Goal: Information Seeking & Learning: Learn about a topic

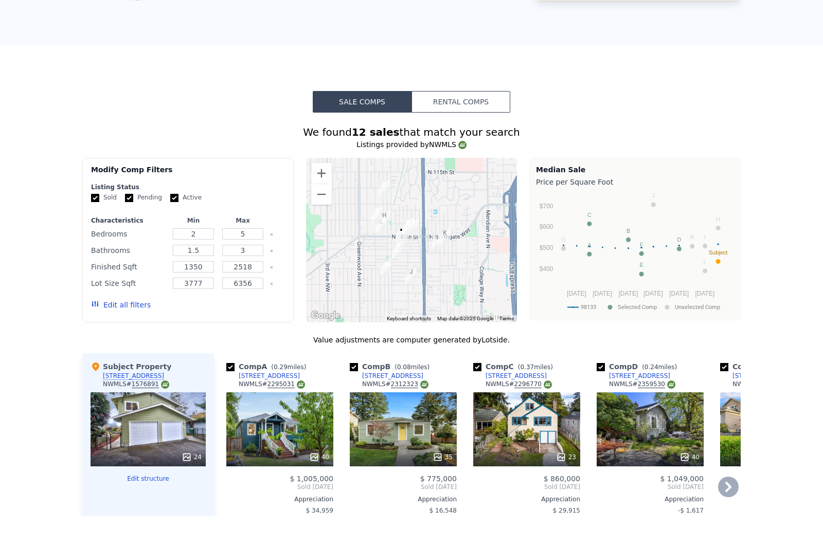
scroll to position [1, 0]
click at [132, 329] on button "Edit all filters" at bounding box center [121, 334] width 60 height 10
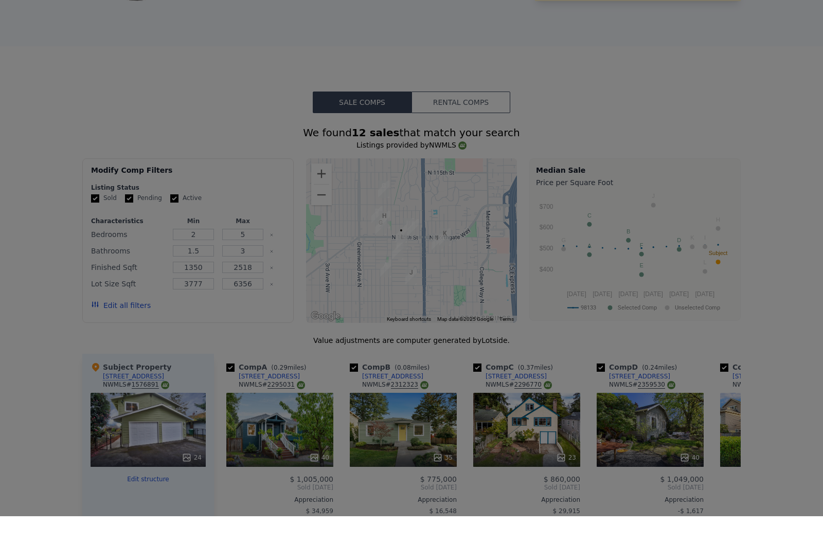
scroll to position [0, 0]
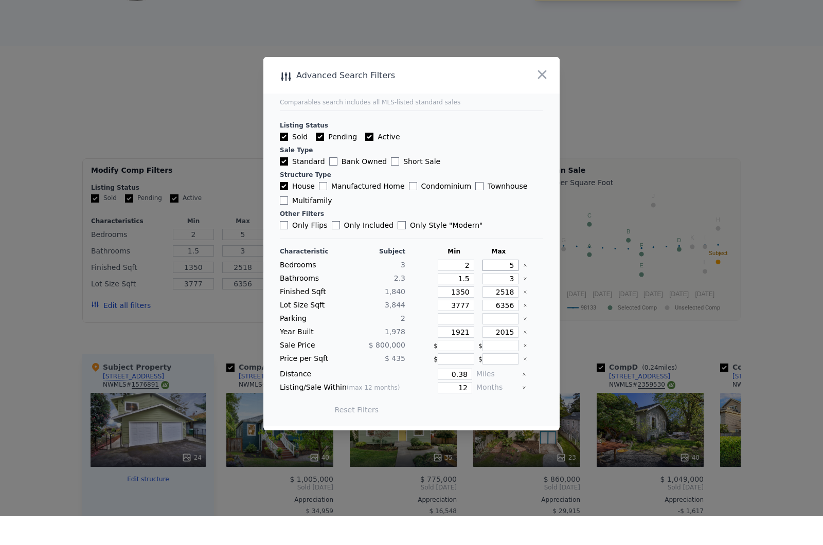
drag, startPoint x: 506, startPoint y: 287, endPoint x: 516, endPoint y: 287, distance: 10.3
click at [516, 288] on input "5" at bounding box center [500, 293] width 37 height 11
click at [515, 315] on input "2518" at bounding box center [500, 320] width 37 height 11
type input "251"
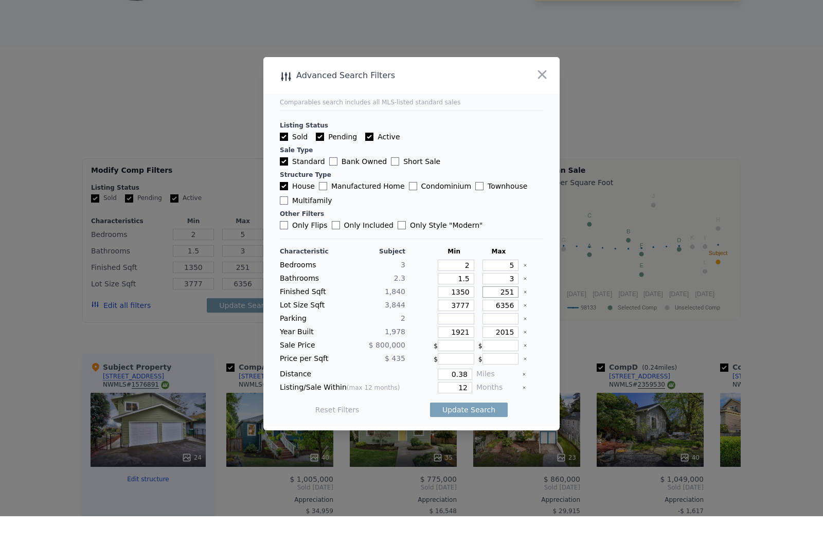
type input "25"
type input "2"
type input "20"
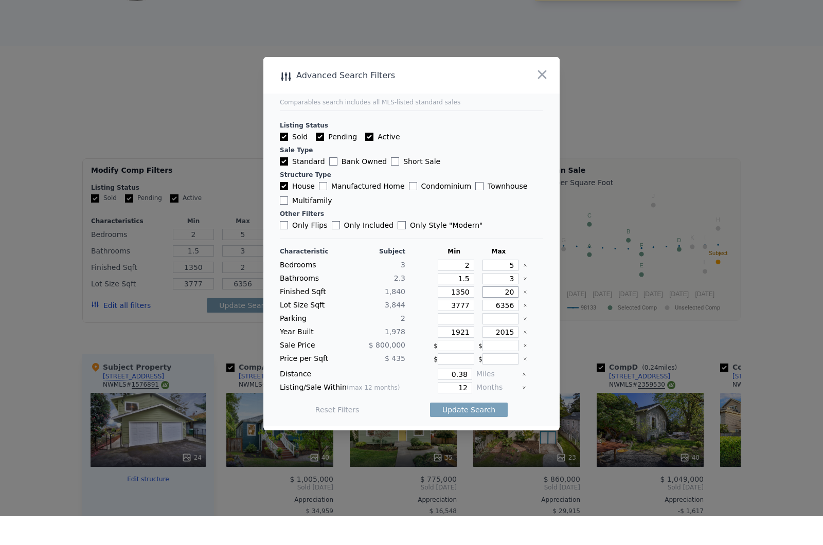
type input "20"
type input "200"
type input "2000"
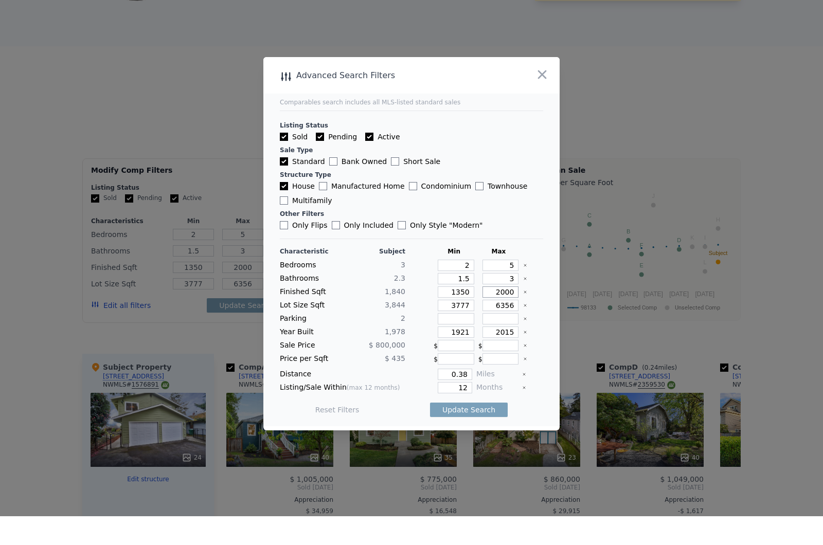
type input "2000"
click at [468, 411] on input "12" at bounding box center [455, 416] width 34 height 11
type input "1"
type input "6"
click at [468, 398] on input "0.38" at bounding box center [455, 403] width 34 height 11
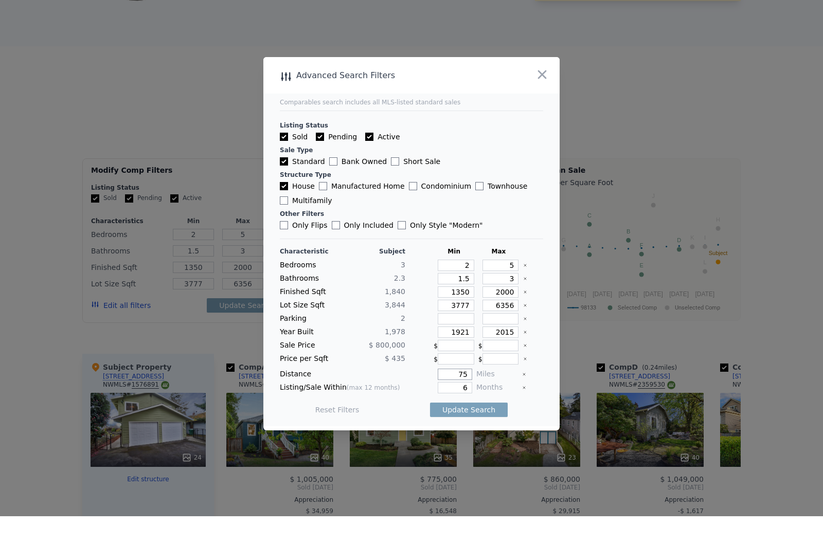
type input "7"
type input "0.75"
click at [474, 431] on button "Update Search" at bounding box center [469, 438] width 78 height 14
checkbox input "false"
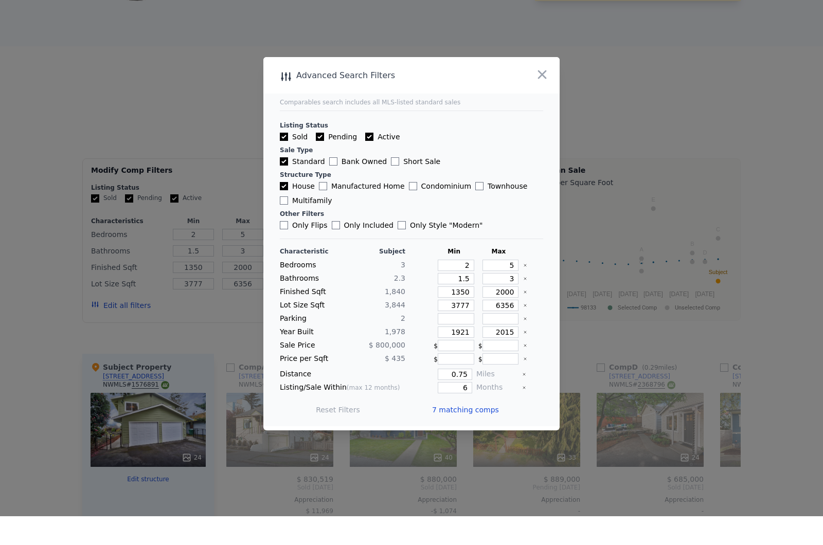
click at [544, 101] on icon "button" at bounding box center [542, 103] width 14 height 14
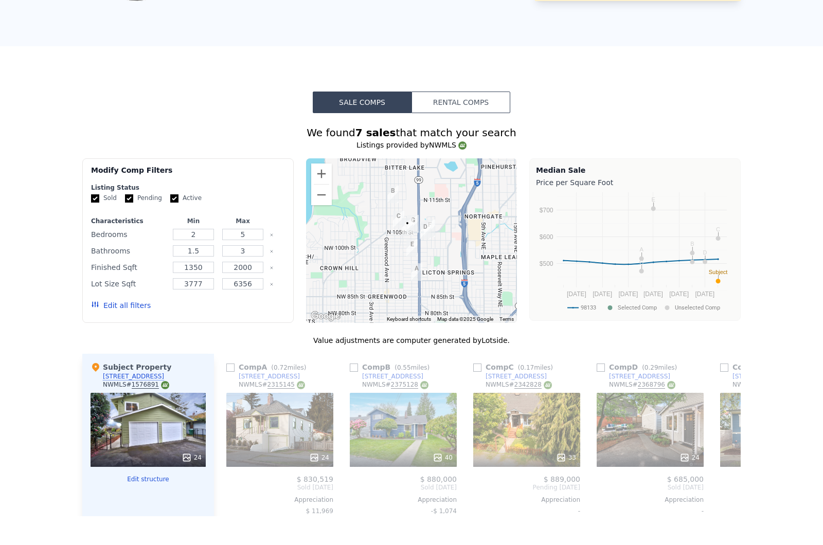
click at [440, 251] on div at bounding box center [411, 269] width 211 height 165
click at [324, 192] on button "Zoom in" at bounding box center [321, 202] width 21 height 21
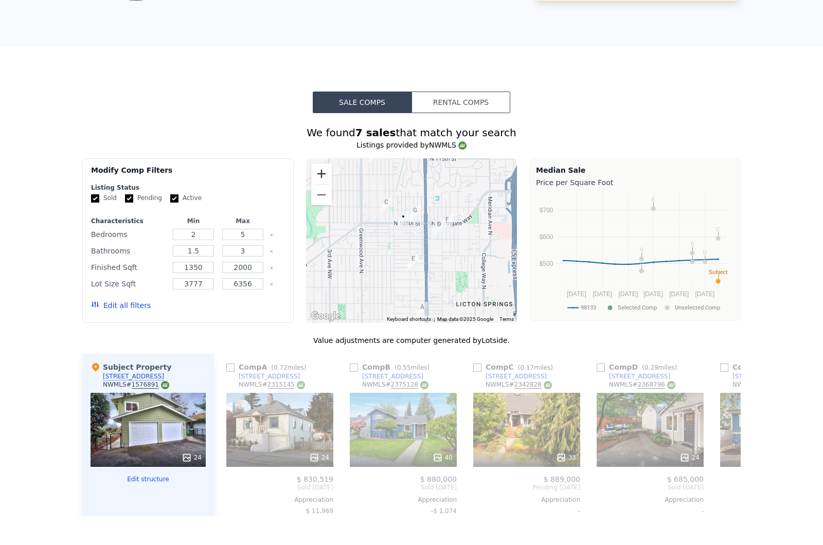
click at [324, 192] on button "Zoom in" at bounding box center [321, 202] width 21 height 21
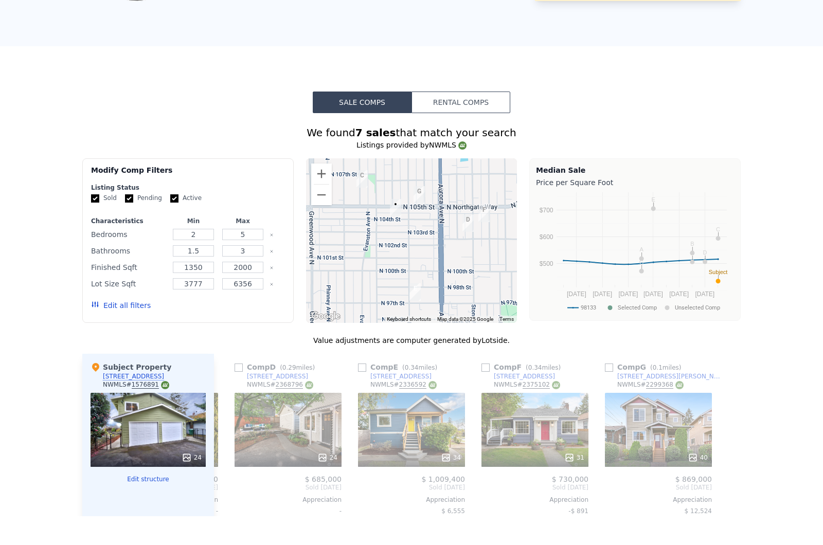
scroll to position [0, 362]
click at [321, 213] on button "Zoom out" at bounding box center [321, 223] width 21 height 21
